Goal: Understand process/instructions: Learn about a topic

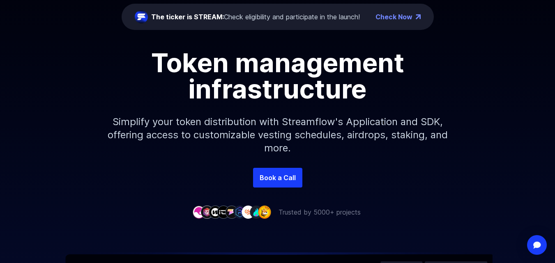
click at [169, 64] on h1 "Token management infrastructure" at bounding box center [278, 76] width 370 height 53
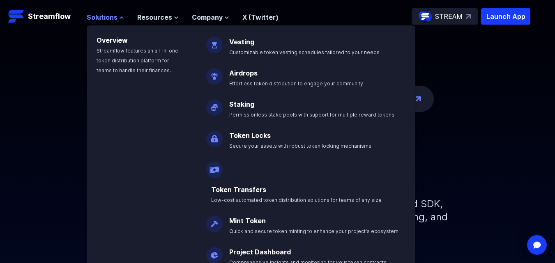
click at [121, 17] on icon at bounding box center [121, 18] width 3 height 2
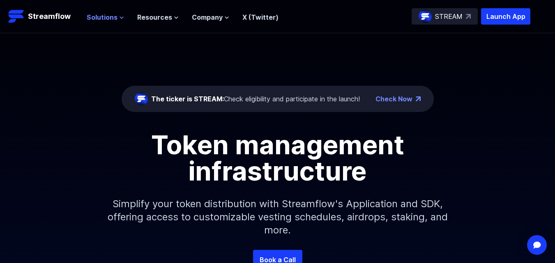
click at [119, 16] on icon at bounding box center [121, 17] width 5 height 5
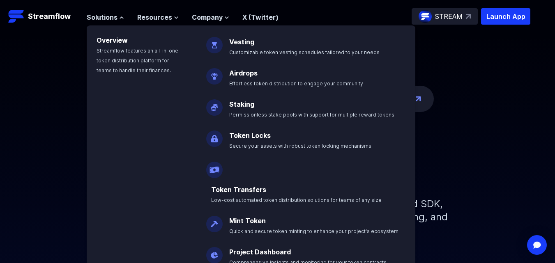
drag, startPoint x: 497, startPoint y: 75, endPoint x: 486, endPoint y: 79, distance: 11.4
click at [497, 75] on div "The ticker is STREAM: Check eligibility and participate in the launch! Check No…" at bounding box center [277, 141] width 555 height 217
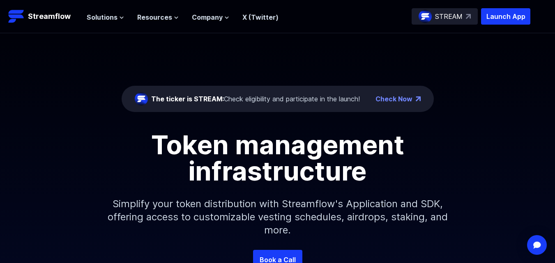
click at [397, 97] on link "Check Now" at bounding box center [394, 99] width 37 height 10
click at [174, 18] on icon at bounding box center [176, 17] width 5 height 5
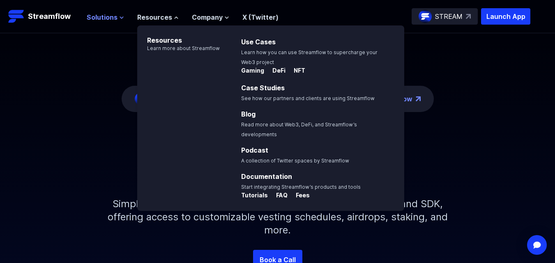
click at [120, 17] on icon at bounding box center [121, 18] width 3 height 2
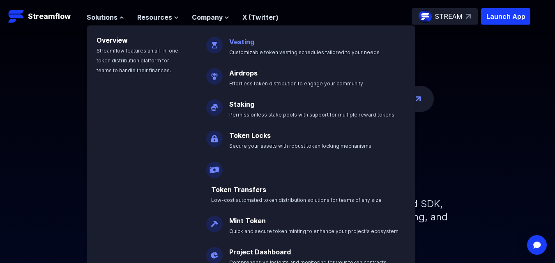
click at [234, 44] on link "Vesting" at bounding box center [241, 42] width 25 height 8
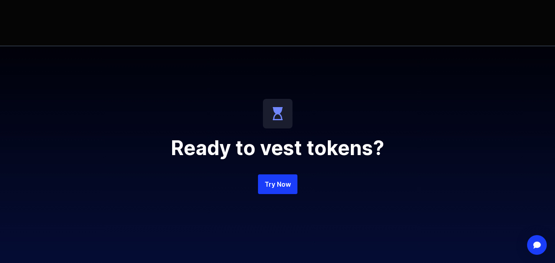
scroll to position [1932, 0]
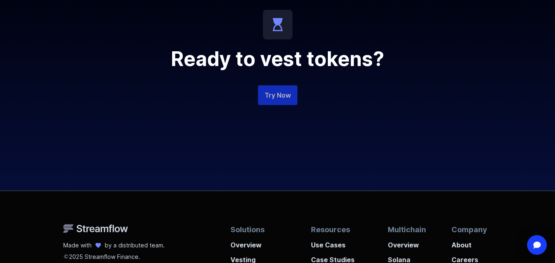
click at [269, 99] on link "Try Now" at bounding box center [277, 95] width 39 height 20
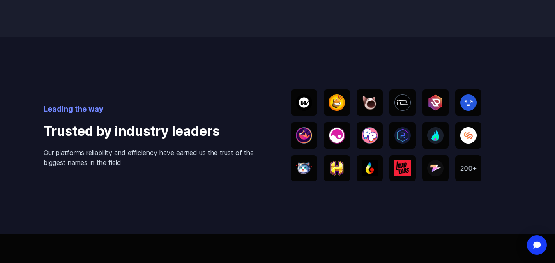
scroll to position [1337, 0]
